Goal: Task Accomplishment & Management: Use online tool/utility

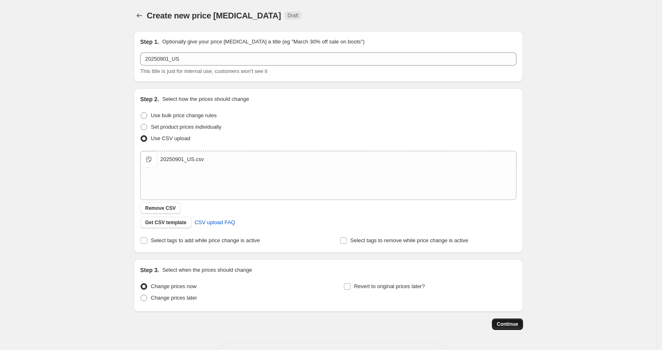
click at [508, 325] on span "Continue" at bounding box center [507, 324] width 21 height 7
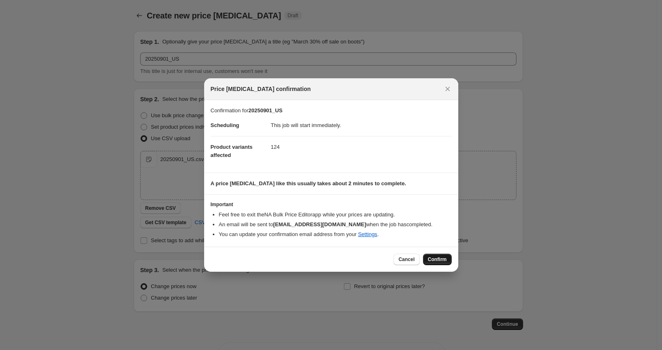
click at [433, 257] on span "Confirm" at bounding box center [437, 259] width 19 height 7
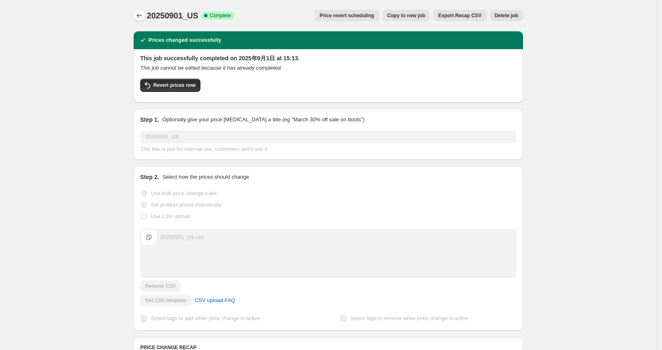
click at [140, 16] on icon "Price change jobs" at bounding box center [139, 16] width 5 height 4
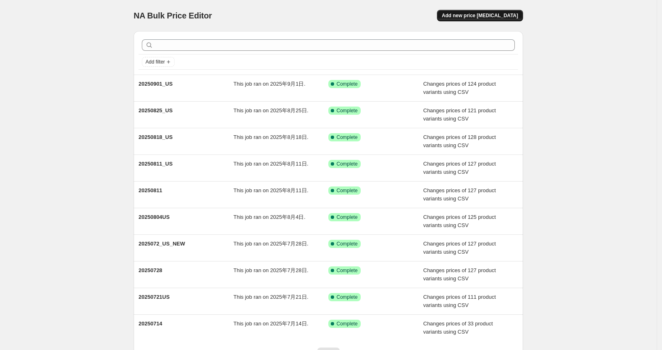
click at [468, 18] on span "Add new price [MEDICAL_DATA]" at bounding box center [480, 15] width 76 height 7
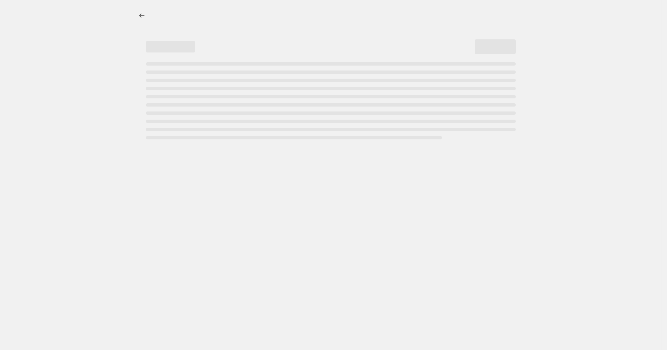
select select "percentage"
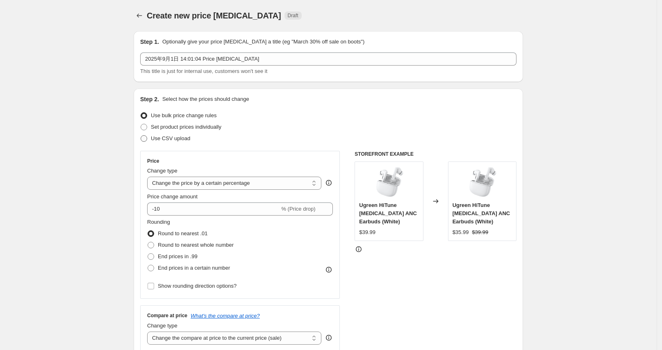
click at [175, 140] on span "Use CSV upload" at bounding box center [170, 138] width 39 height 6
click at [141, 136] on input "Use CSV upload" at bounding box center [141, 135] width 0 height 0
radio input "true"
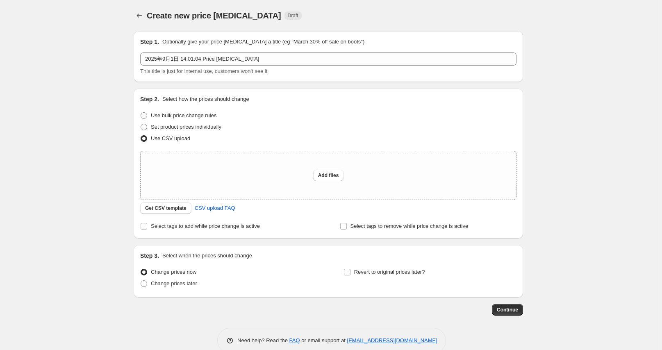
scroll to position [15, 0]
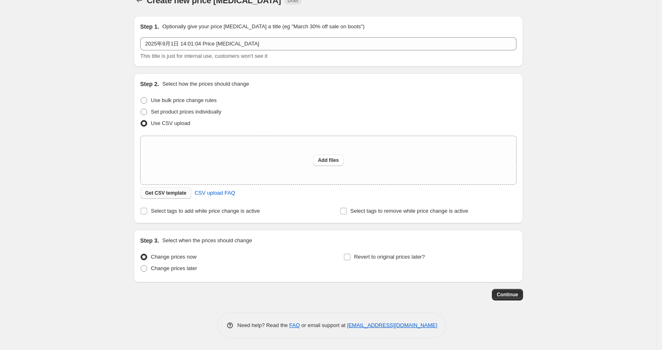
click at [172, 191] on span "Get CSV template" at bounding box center [165, 193] width 41 height 7
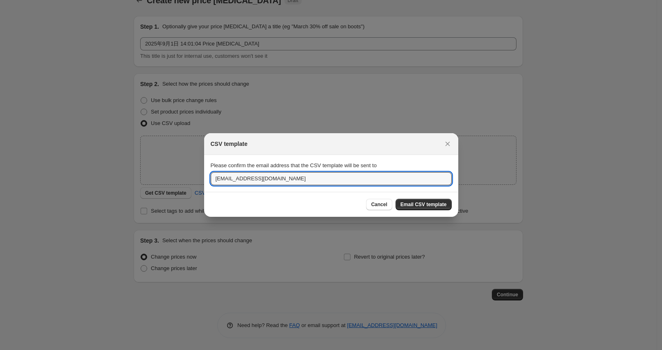
drag, startPoint x: 230, startPoint y: 182, endPoint x: 191, endPoint y: 179, distance: 39.9
click at [191, 350] on div "CSV template Please confirm the email address that the CSV template will be sen…" at bounding box center [331, 350] width 662 height 0
type input "[EMAIL_ADDRESS][DOMAIN_NAME]"
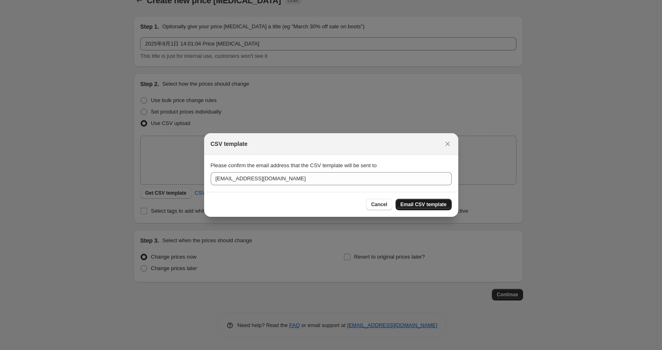
click at [412, 203] on span "Email CSV template" at bounding box center [423, 204] width 46 height 7
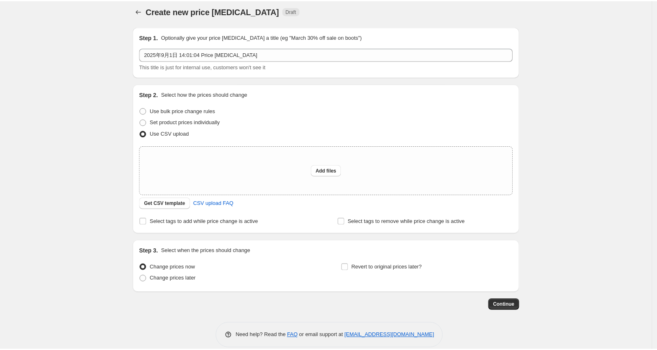
scroll to position [0, 0]
